Goal: Navigation & Orientation: Find specific page/section

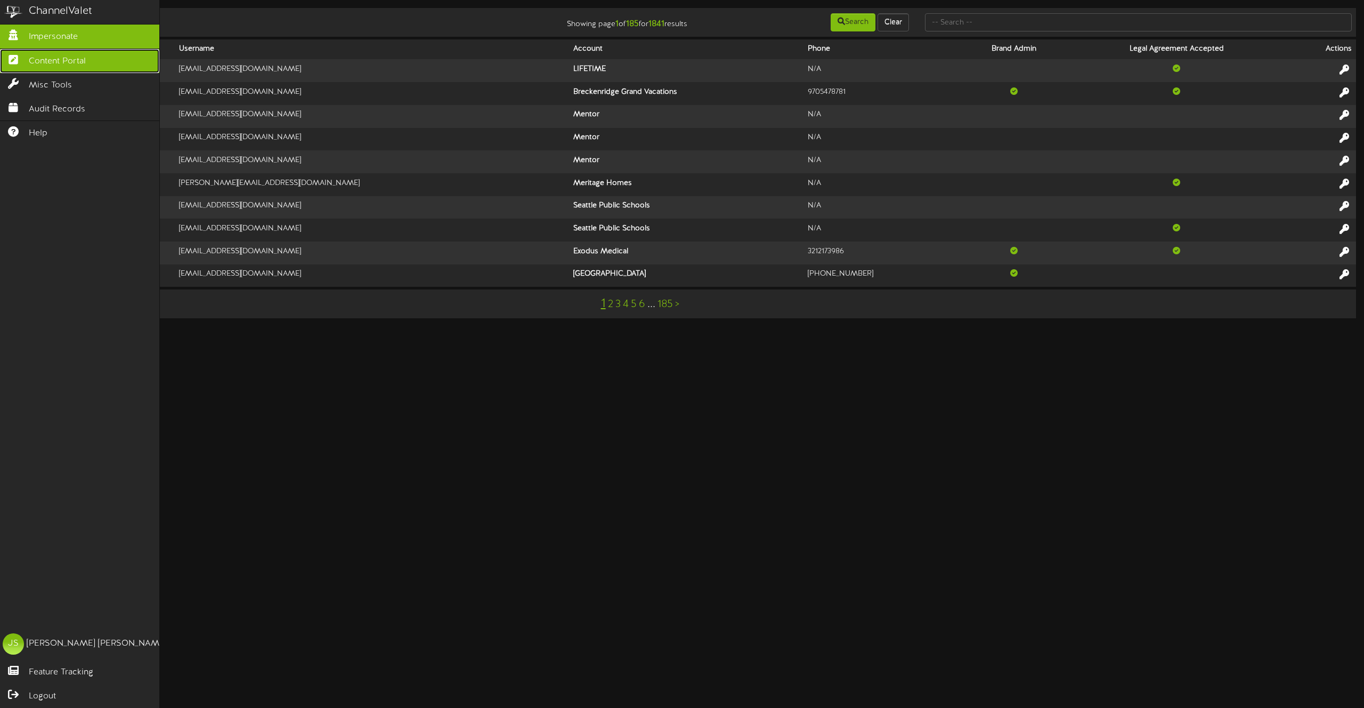
click at [48, 62] on span "Content Portal" at bounding box center [57, 61] width 57 height 12
